Goal: Task Accomplishment & Management: Manage account settings

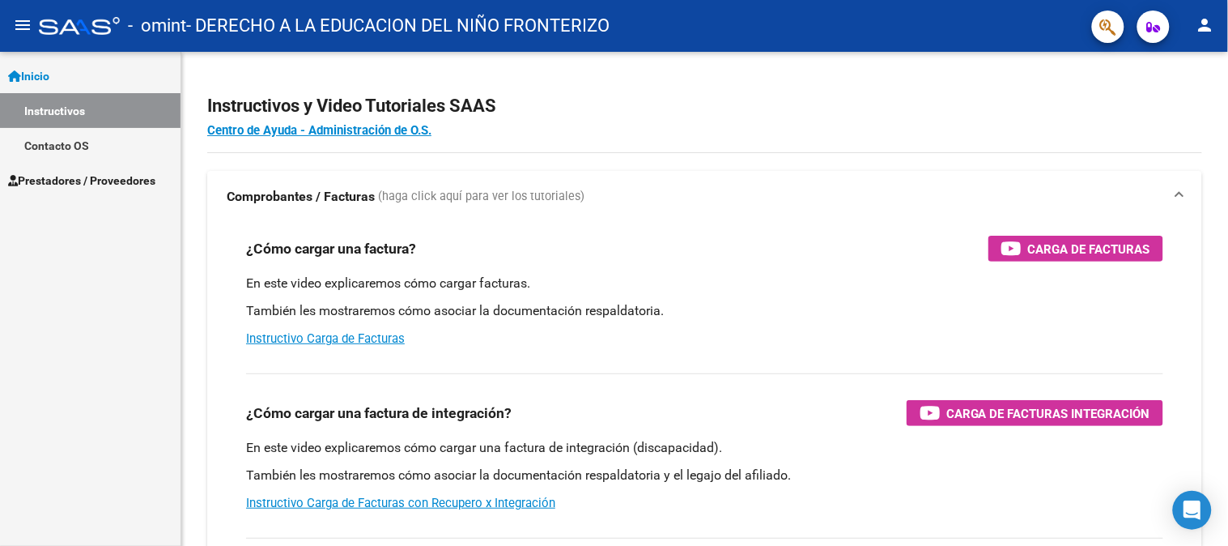
click at [40, 172] on span "Prestadores / Proveedores" at bounding box center [81, 181] width 147 height 18
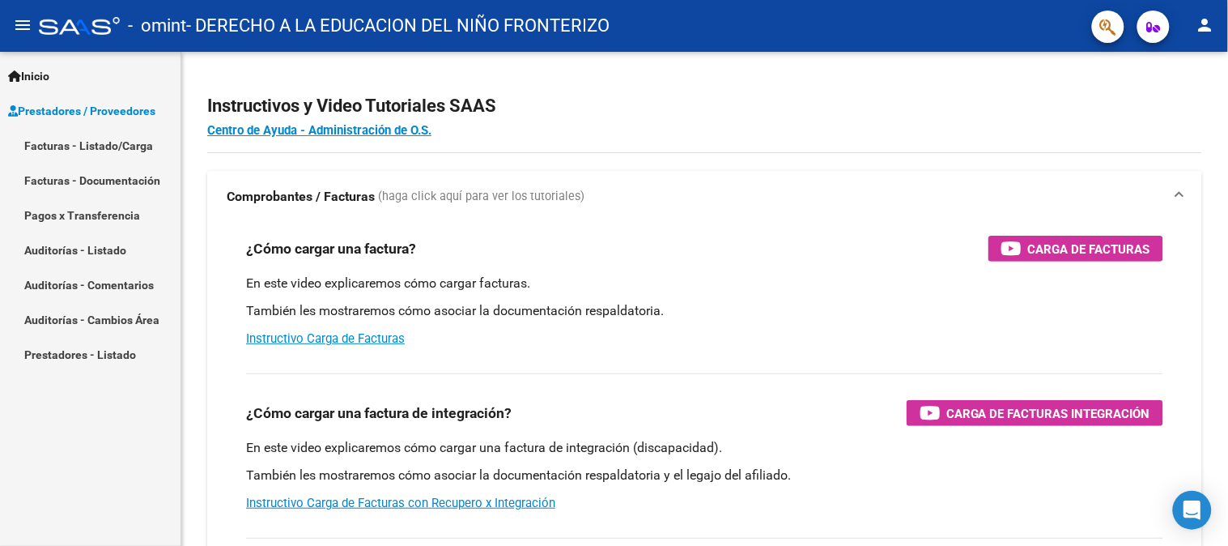
click at [65, 149] on link "Facturas - Listado/Carga" at bounding box center [90, 145] width 181 height 35
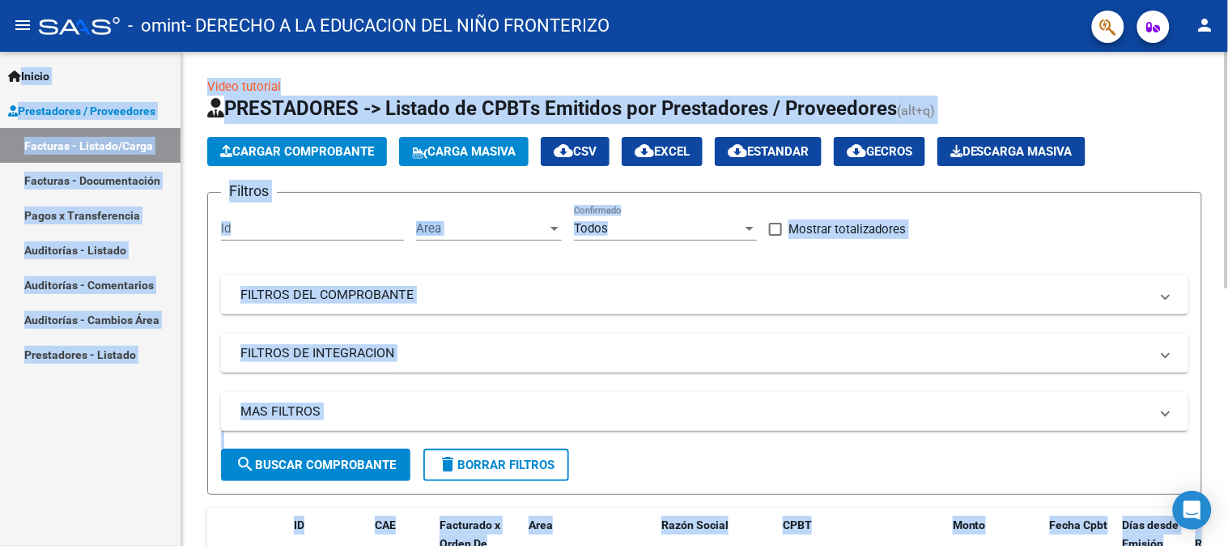
drag, startPoint x: 1228, startPoint y: 45, endPoint x: 1228, endPoint y: 156, distance: 111.7
click at [1228, 156] on div "menu - omint - DERECHO A LA EDUCACION DEL NIÑO FRONTERIZO person Inicio Instruc…" at bounding box center [614, 273] width 1228 height 546
click at [1185, 100] on h1 "PRESTADORES -> Listado de CPBTs Emitidos por Prestadores / Proveedores (alt+q)" at bounding box center [704, 110] width 995 height 28
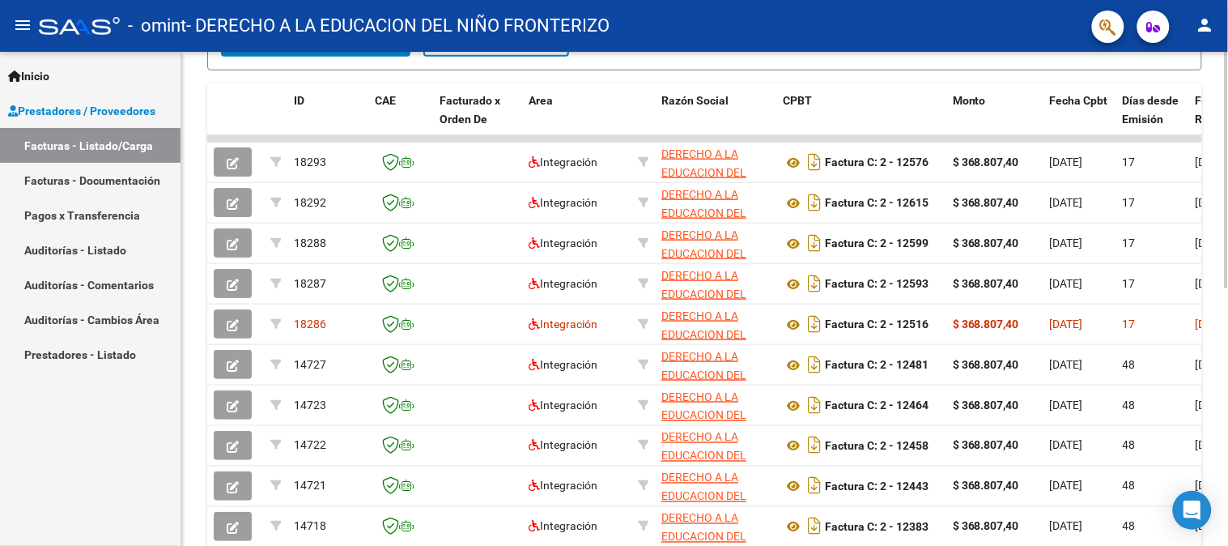
click at [1228, 350] on div at bounding box center [1227, 378] width 4 height 236
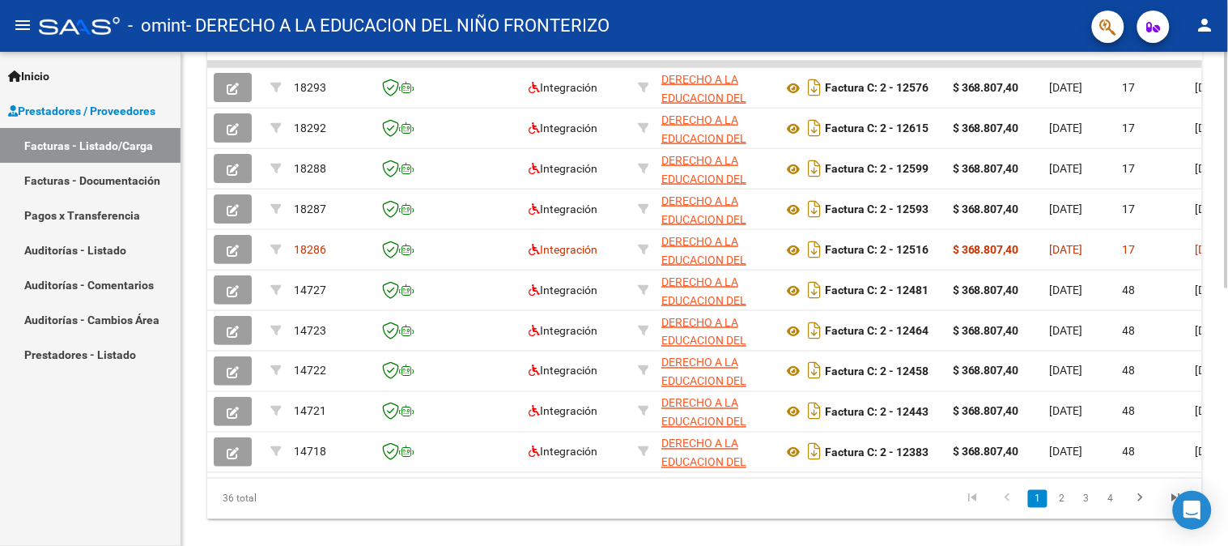
click at [1228, 403] on div at bounding box center [1227, 414] width 4 height 236
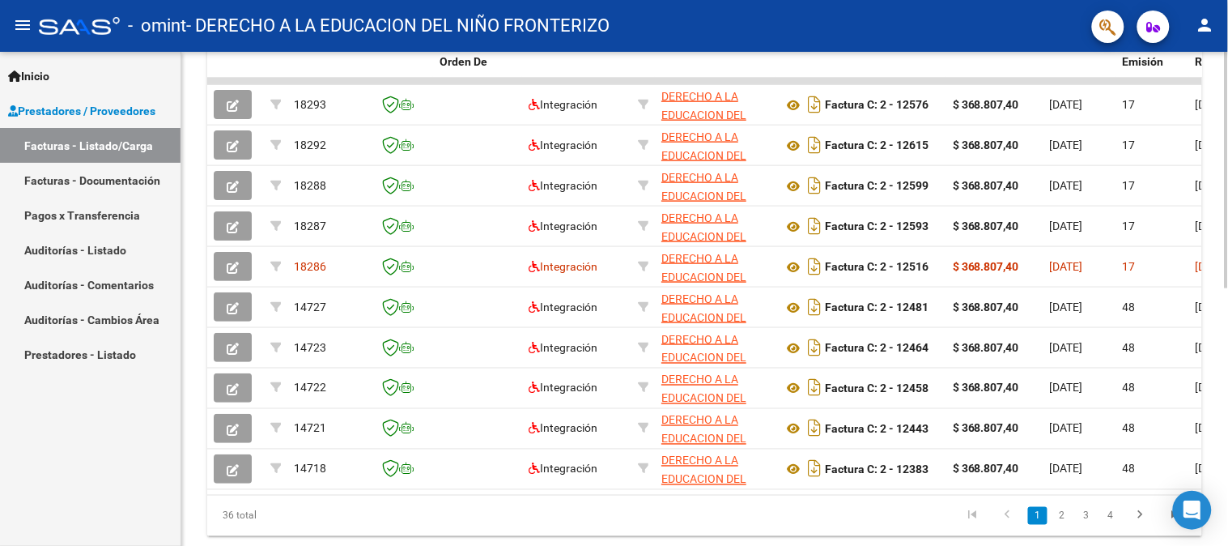
click at [1228, 379] on div at bounding box center [1227, 406] width 4 height 236
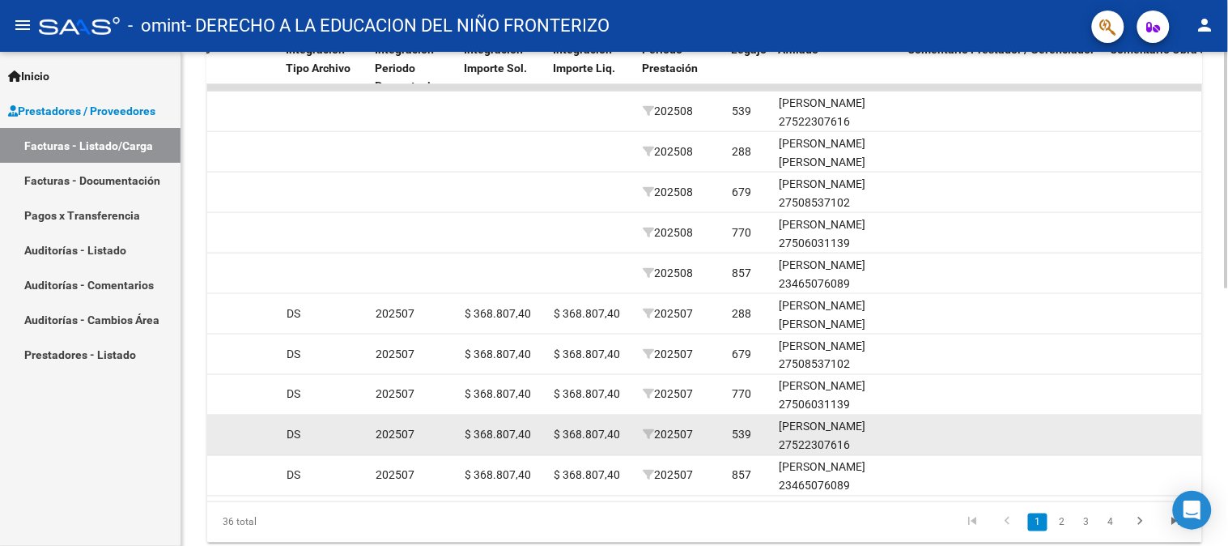
scroll to position [0, 2096]
